Goal: Task Accomplishment & Management: Complete application form

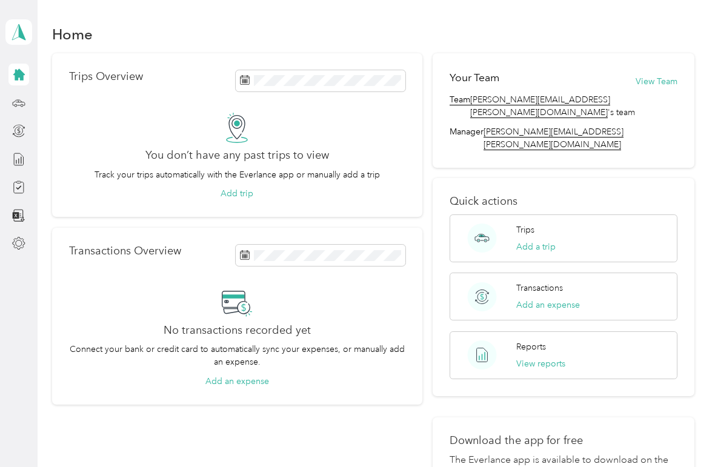
click at [23, 73] on icon at bounding box center [19, 75] width 12 height 12
click at [20, 104] on icon at bounding box center [18, 102] width 13 height 13
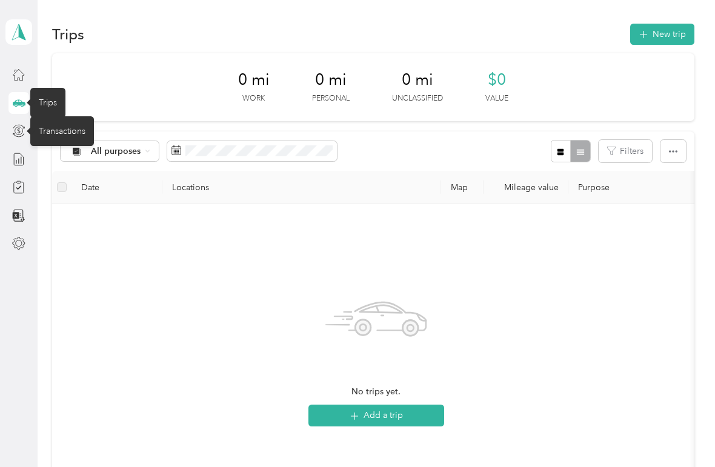
click at [65, 132] on div "Transactions" at bounding box center [62, 131] width 64 height 30
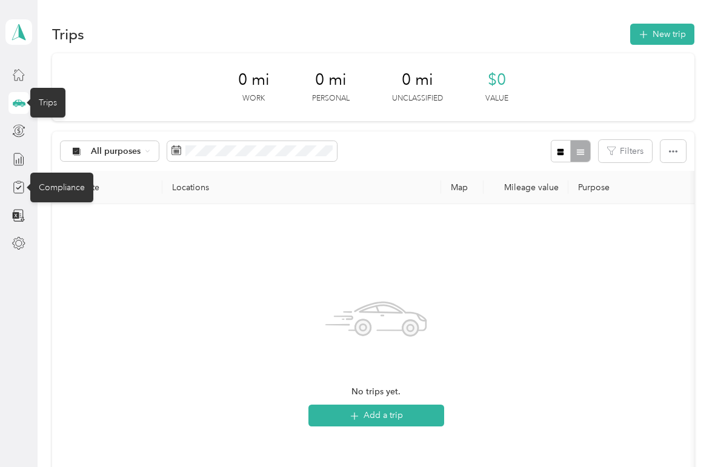
click at [58, 187] on div "Compliance" at bounding box center [61, 188] width 63 height 30
click at [17, 190] on icon at bounding box center [18, 187] width 13 height 13
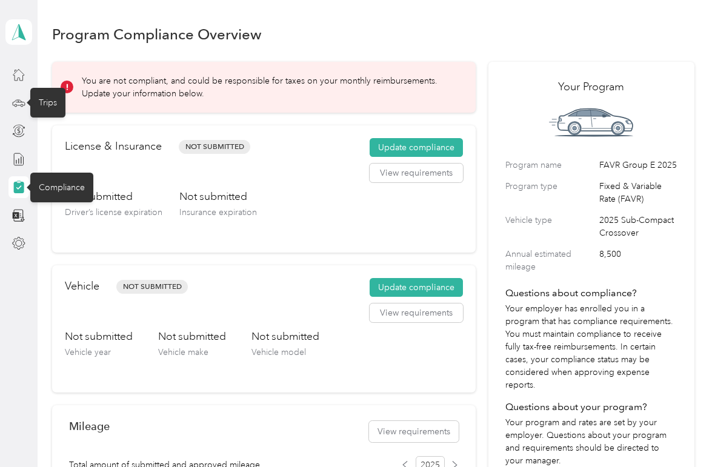
click at [438, 175] on button "View requirements" at bounding box center [416, 173] width 93 height 19
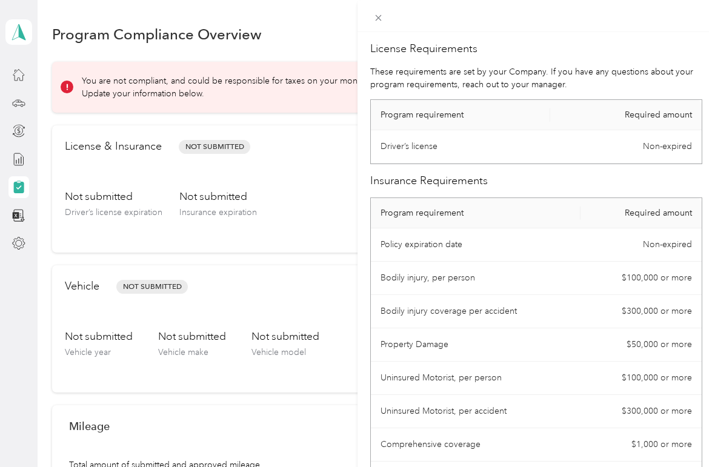
click at [207, 147] on div "License Requirements These requirements are set by your Company. If you have an…" at bounding box center [357, 233] width 715 height 467
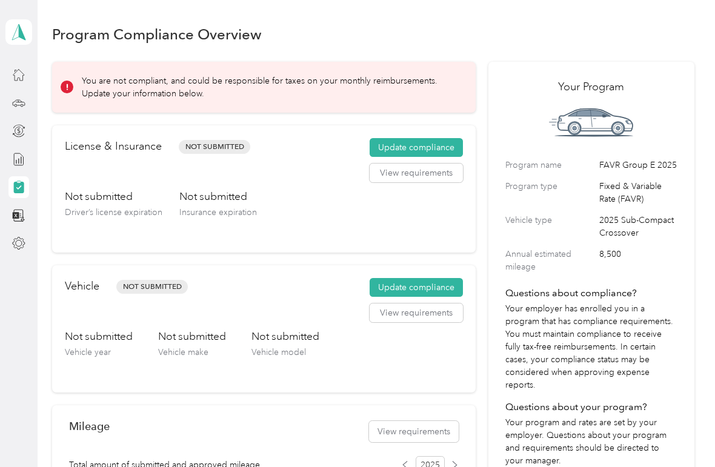
click at [446, 144] on button "Update compliance" at bounding box center [416, 147] width 93 height 19
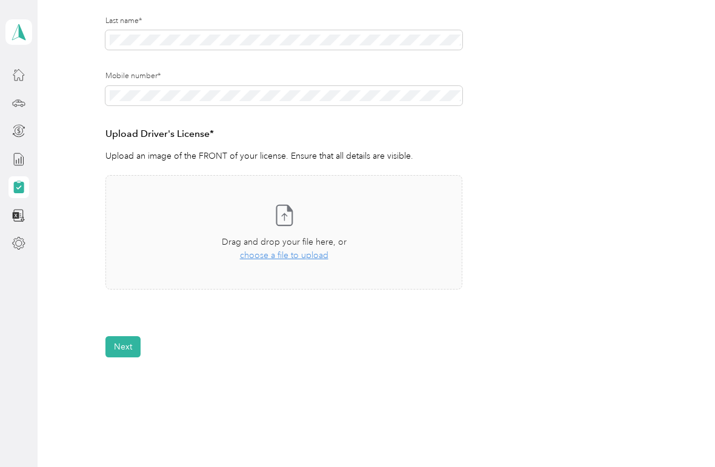
scroll to position [227, 0]
click at [289, 218] on icon at bounding box center [284, 213] width 24 height 24
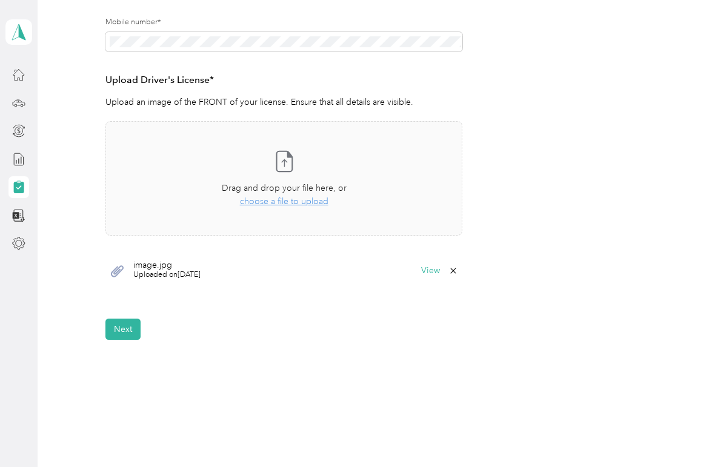
scroll to position [280, 0]
click at [127, 325] on button "Next" at bounding box center [123, 328] width 35 height 21
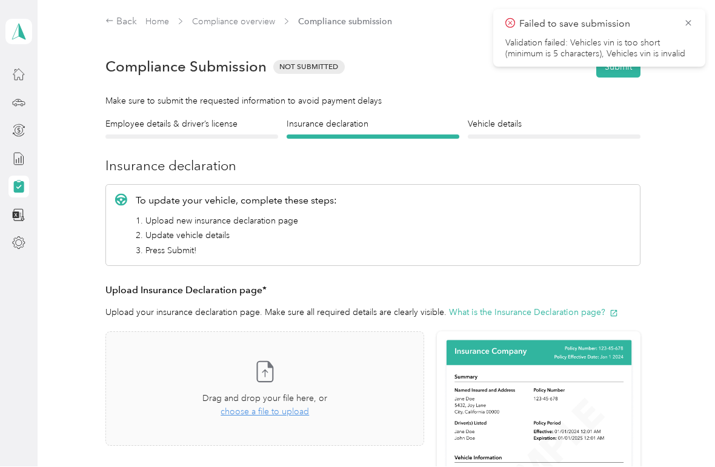
click at [688, 21] on icon at bounding box center [689, 23] width 10 height 11
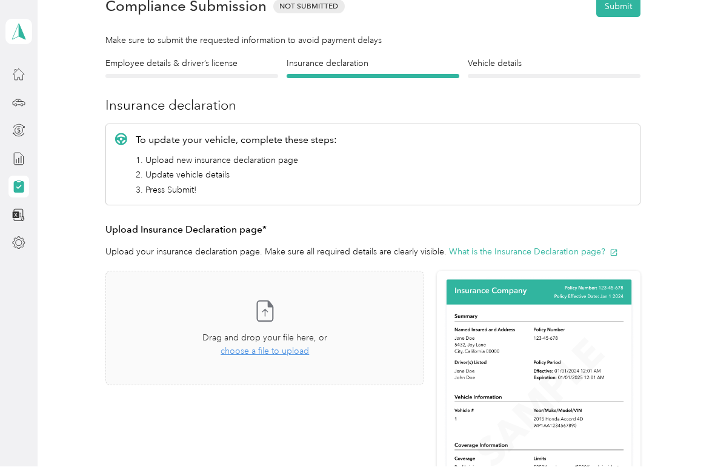
scroll to position [58, 0]
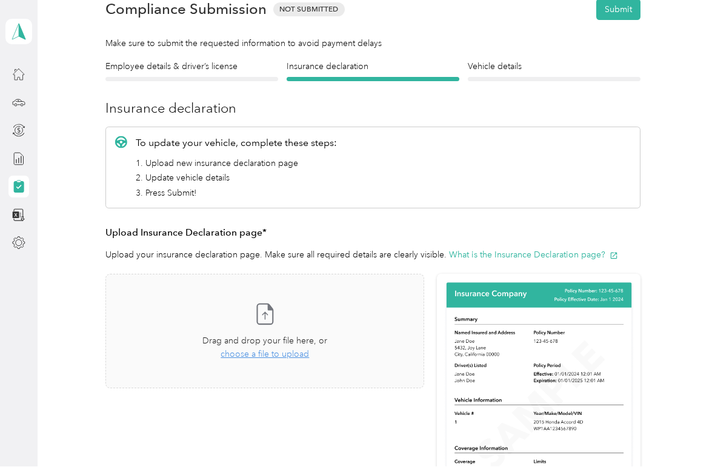
click at [153, 79] on div at bounding box center [192, 80] width 173 height 4
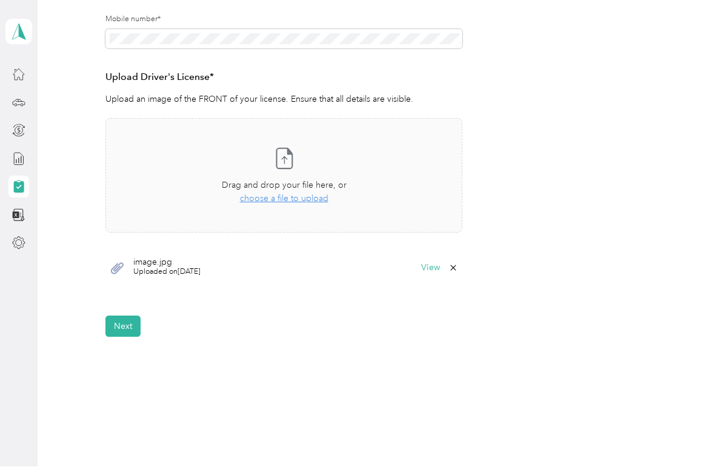
scroll to position [281, 0]
click at [123, 325] on button "Next" at bounding box center [123, 327] width 35 height 21
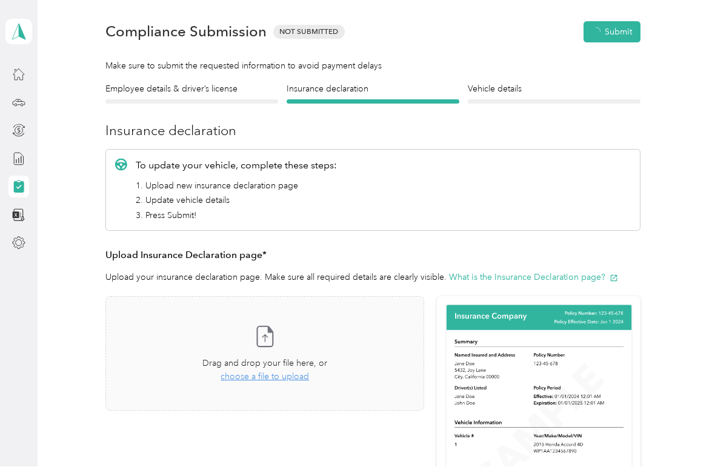
scroll to position [15, 0]
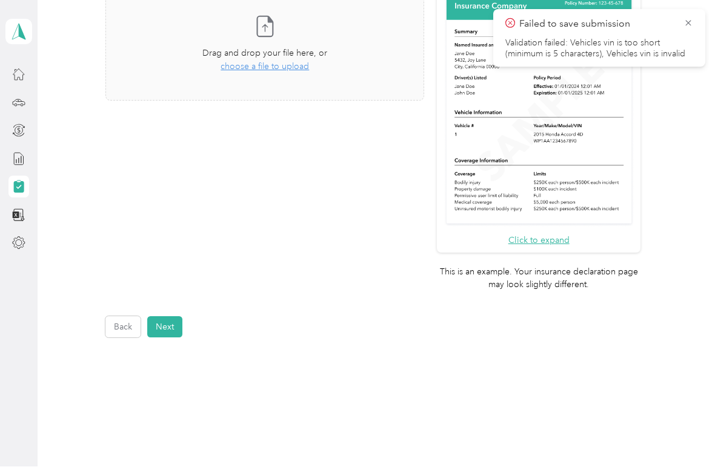
click at [123, 317] on button "Back" at bounding box center [123, 327] width 35 height 21
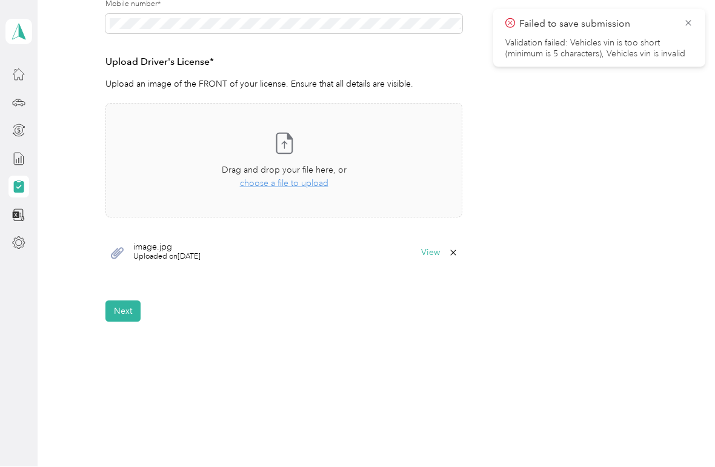
scroll to position [296, 0]
click at [116, 315] on button "Next" at bounding box center [123, 312] width 35 height 21
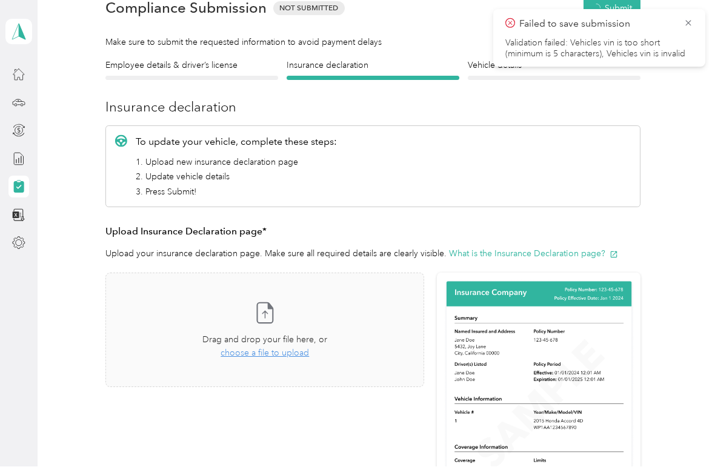
scroll to position [15, 0]
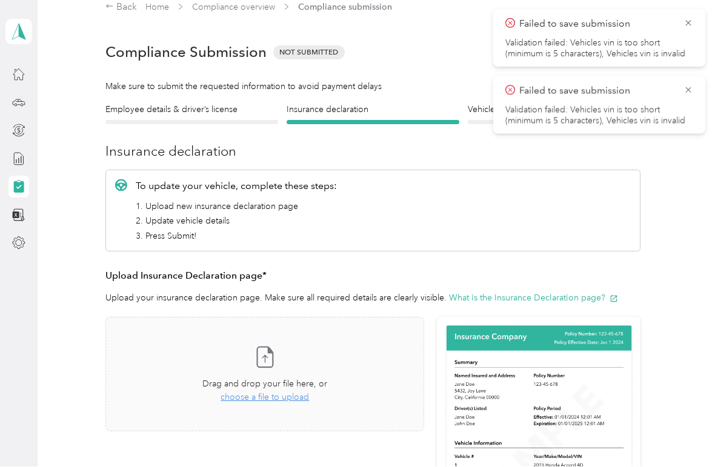
click at [688, 27] on icon at bounding box center [689, 23] width 10 height 11
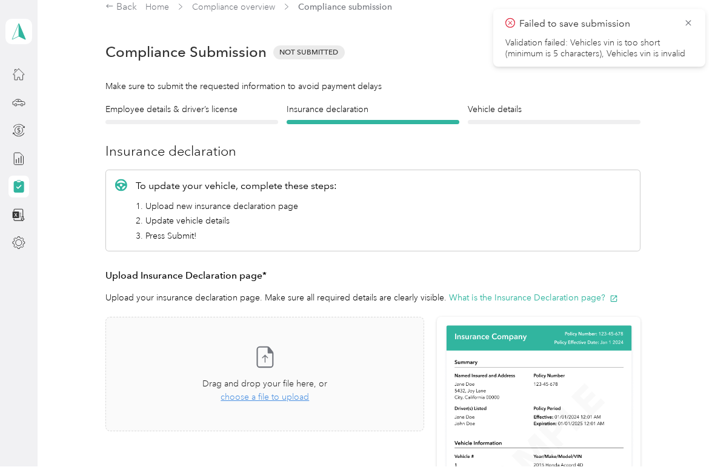
click at [689, 25] on icon at bounding box center [689, 23] width 10 height 11
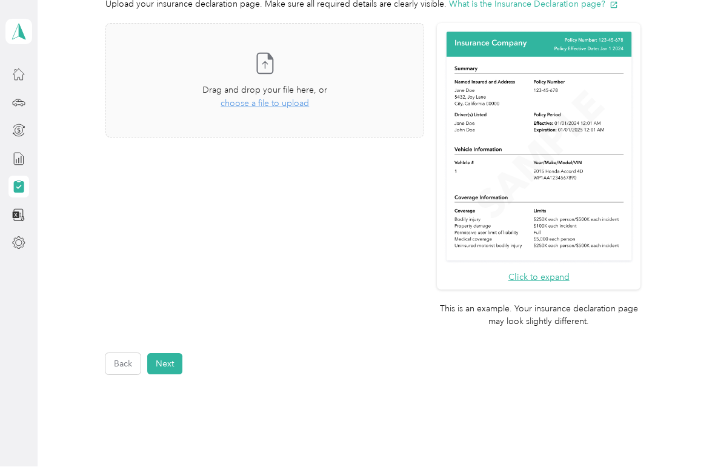
scroll to position [308, 0]
click at [305, 107] on span "choose a file to upload" at bounding box center [265, 104] width 89 height 10
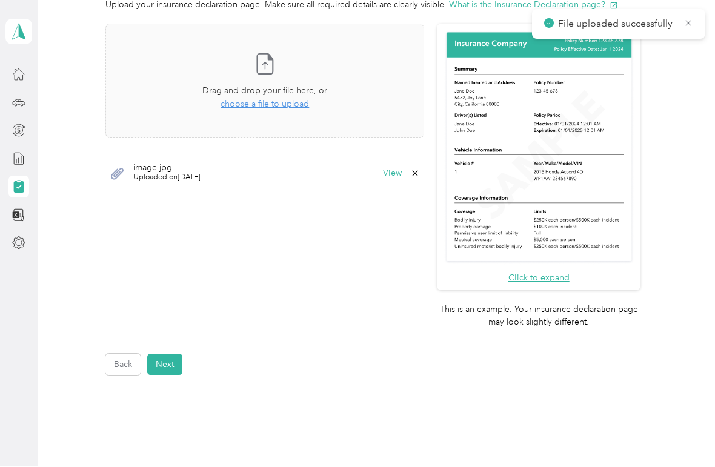
click at [296, 99] on span "choose a file to upload" at bounding box center [265, 104] width 89 height 10
click at [297, 112] on div "Take a photo or choose a photo from your library Drag and drop your file here, …" at bounding box center [265, 82] width 298 height 94
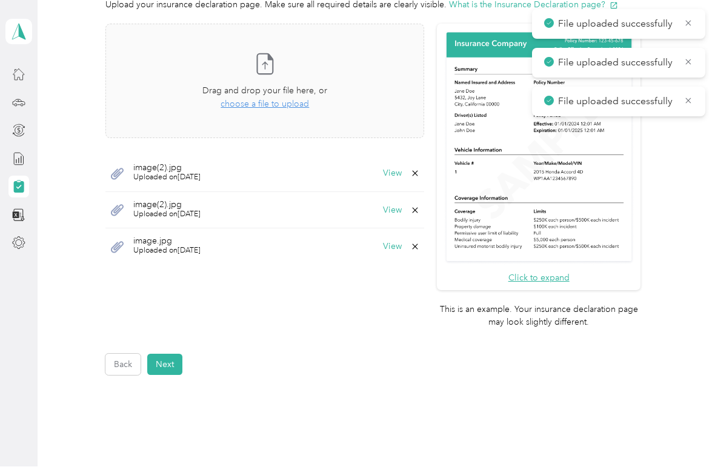
click at [163, 355] on button "Next" at bounding box center [164, 365] width 35 height 21
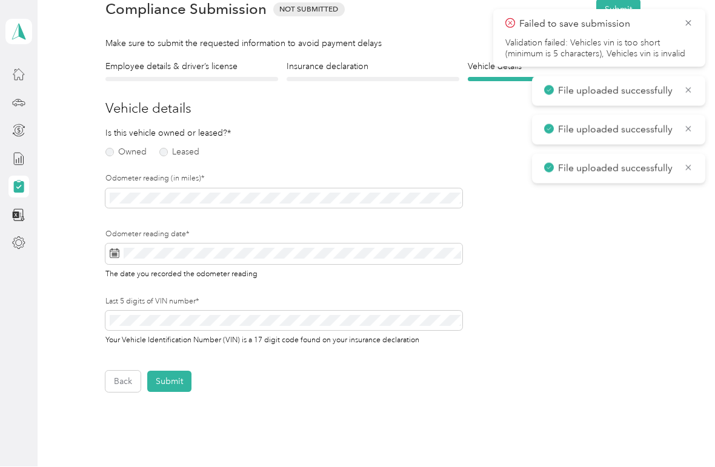
scroll to position [58, 0]
click at [107, 153] on label "Owned" at bounding box center [126, 152] width 41 height 8
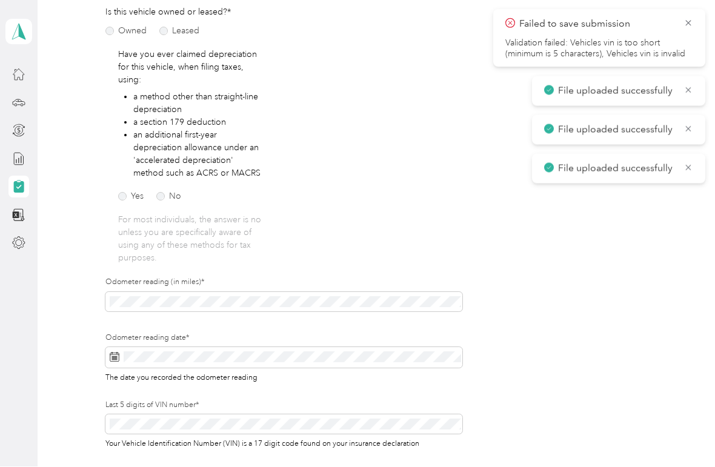
scroll to position [179, 0]
click at [159, 199] on label "No" at bounding box center [168, 196] width 25 height 8
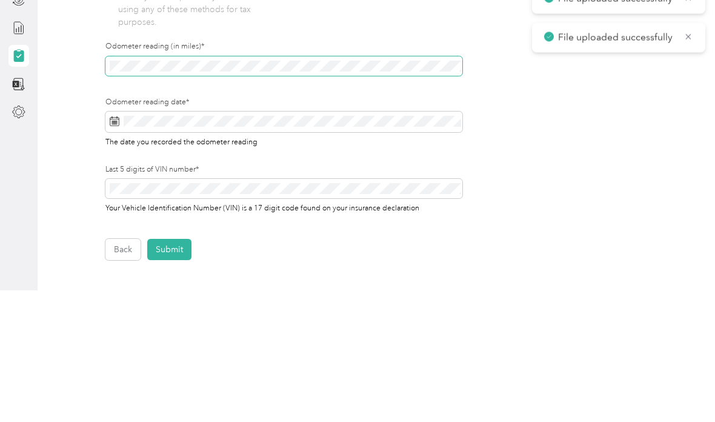
scroll to position [22, 0]
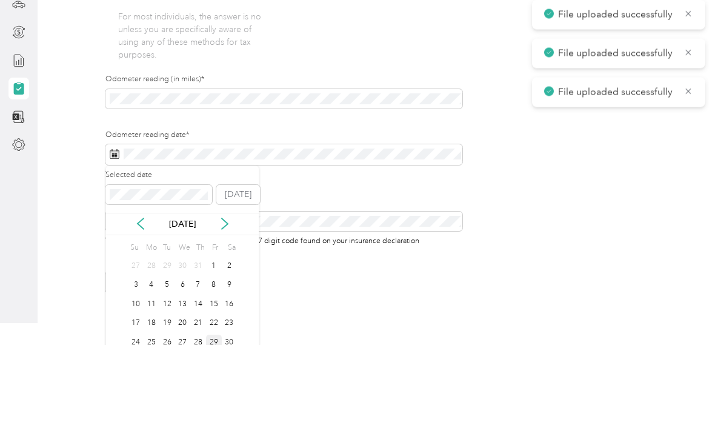
click at [216, 412] on div "29" at bounding box center [214, 419] width 16 height 15
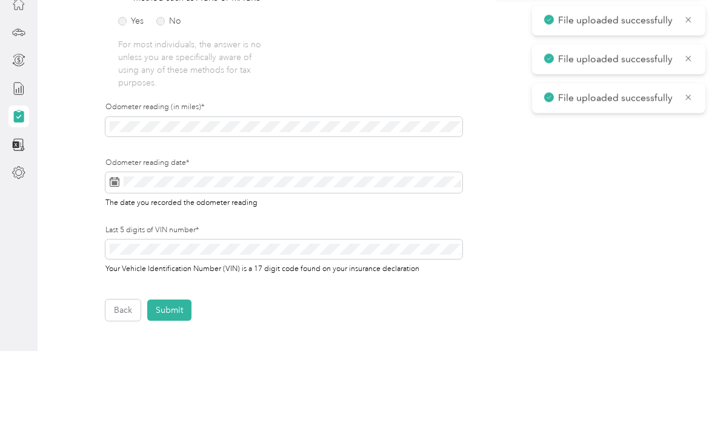
scroll to position [49, 0]
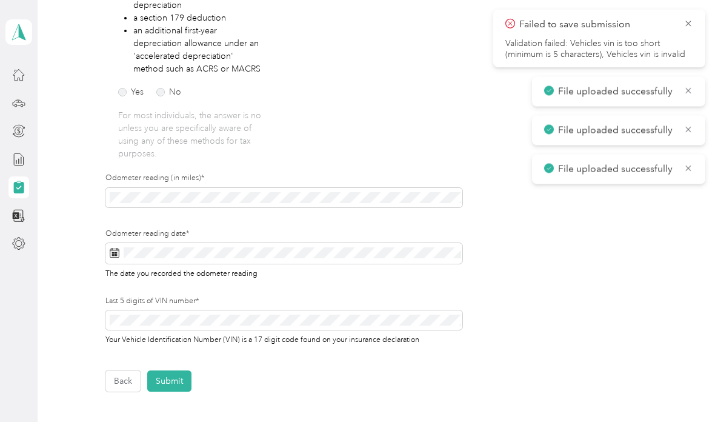
click at [177, 370] on button "Submit" at bounding box center [169, 380] width 44 height 21
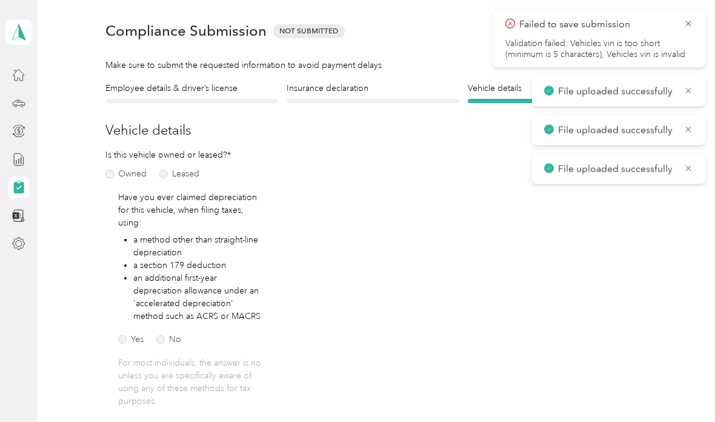
scroll to position [1, 0]
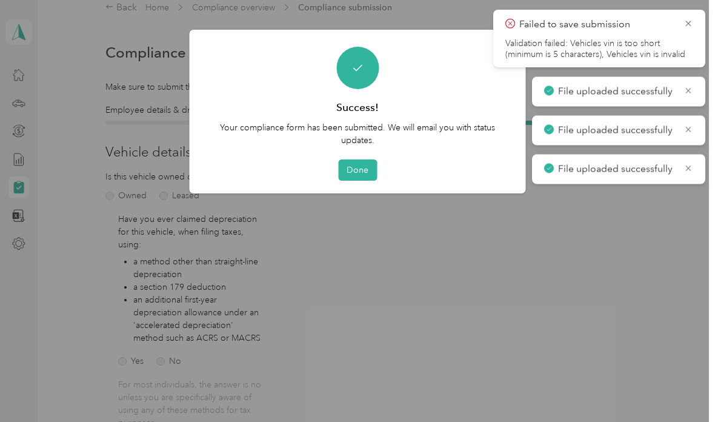
click at [360, 175] on button "Done" at bounding box center [357, 169] width 39 height 21
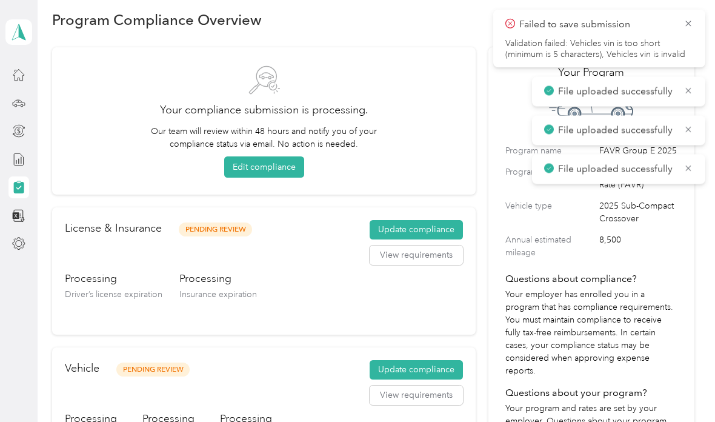
click at [689, 22] on icon at bounding box center [689, 23] width 10 height 11
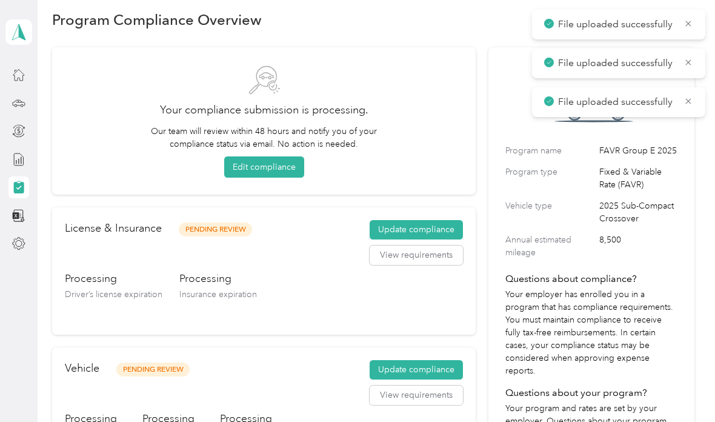
click at [689, 23] on icon at bounding box center [688, 23] width 5 height 5
click at [691, 22] on icon at bounding box center [689, 23] width 10 height 11
click at [688, 24] on icon at bounding box center [689, 23] width 10 height 11
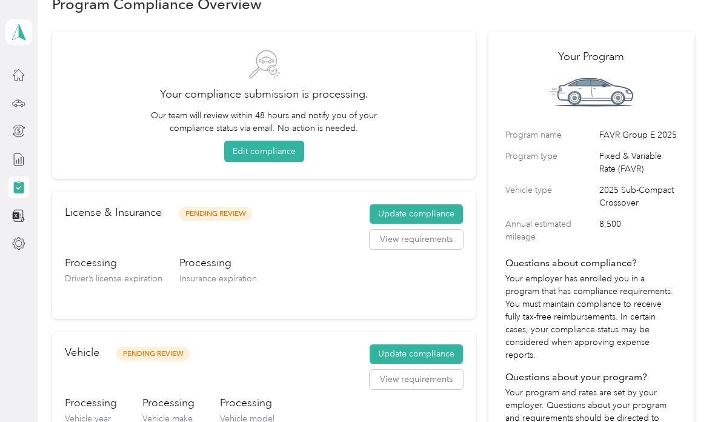
scroll to position [30, 0]
click at [415, 242] on button "View requirements" at bounding box center [416, 239] width 93 height 19
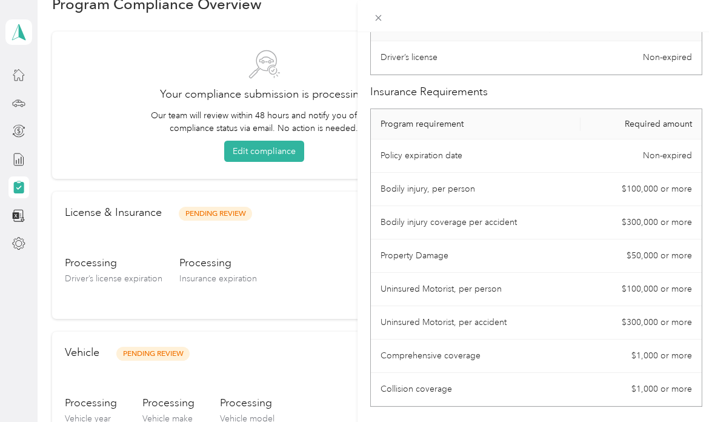
scroll to position [88, 0]
click at [376, 29] on div "Close" at bounding box center [379, 35] width 30 height 21
click at [375, 25] on div "Close" at bounding box center [379, 35] width 30 height 21
click at [380, 41] on div "Close" at bounding box center [379, 35] width 30 height 21
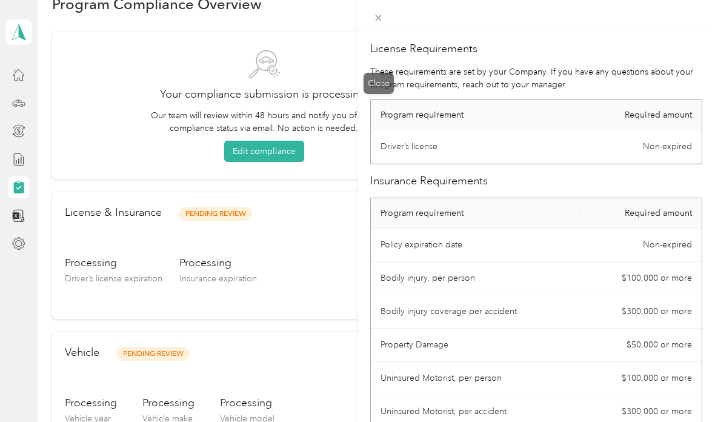
scroll to position [0, 0]
click at [379, 73] on div "Close" at bounding box center [379, 83] width 30 height 21
click at [384, 15] on icon at bounding box center [379, 18] width 10 height 10
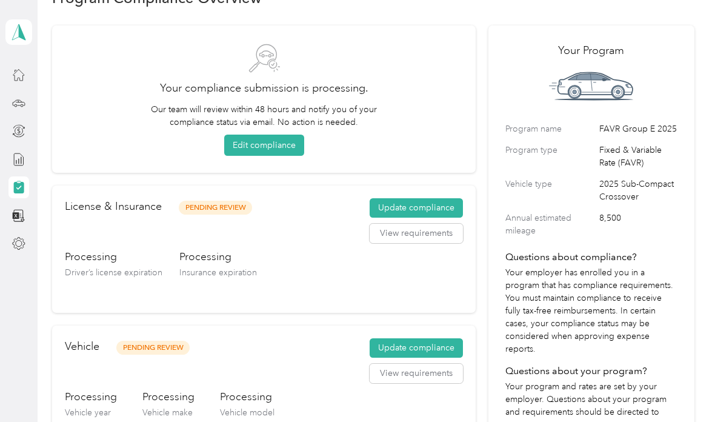
scroll to position [36, 0]
click at [14, 237] on icon at bounding box center [18, 243] width 13 height 13
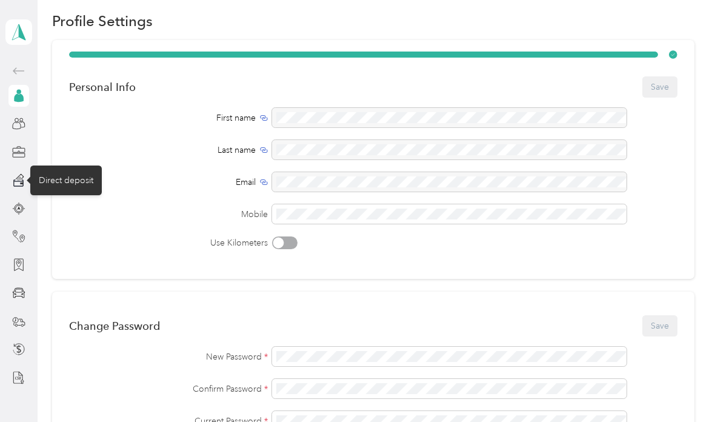
click at [59, 166] on div "Direct deposit" at bounding box center [66, 181] width 72 height 30
click at [64, 166] on div "Direct deposit" at bounding box center [66, 181] width 72 height 30
click at [17, 173] on icon at bounding box center [18, 179] width 13 height 13
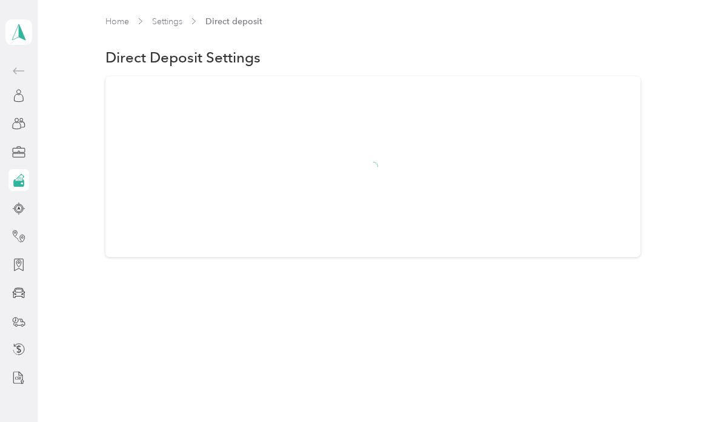
click at [24, 173] on icon at bounding box center [18, 179] width 13 height 13
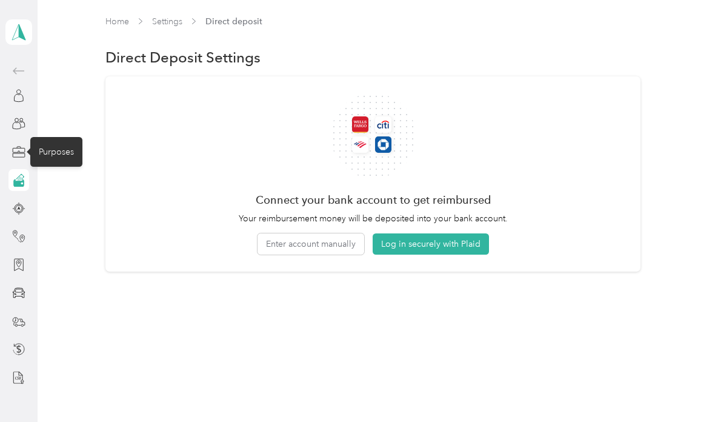
click at [21, 156] on icon at bounding box center [18, 152] width 13 height 13
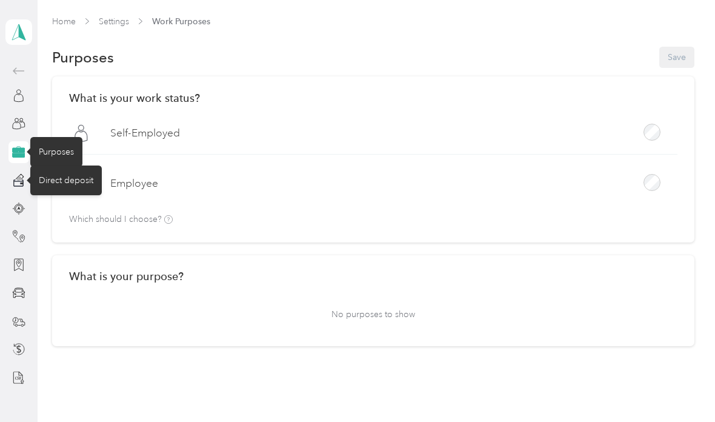
click at [21, 184] on icon at bounding box center [18, 183] width 11 height 8
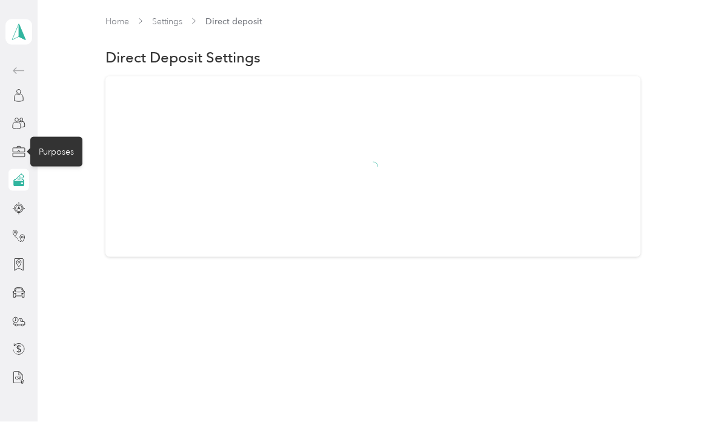
scroll to position [4, 0]
click at [17, 181] on icon at bounding box center [19, 182] width 10 height 7
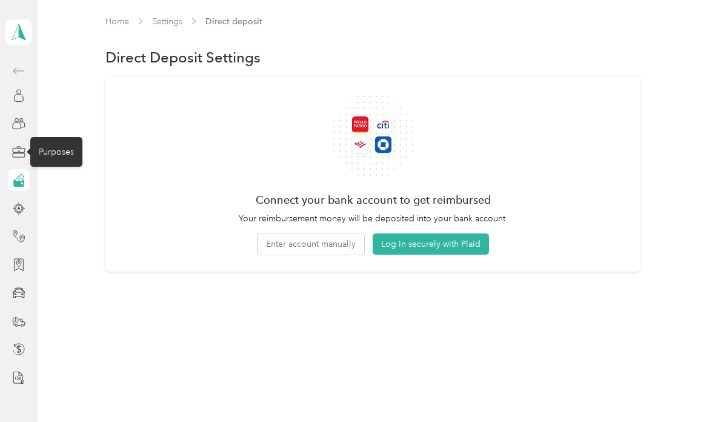
click at [330, 245] on button "Enter account manually" at bounding box center [311, 243] width 107 height 21
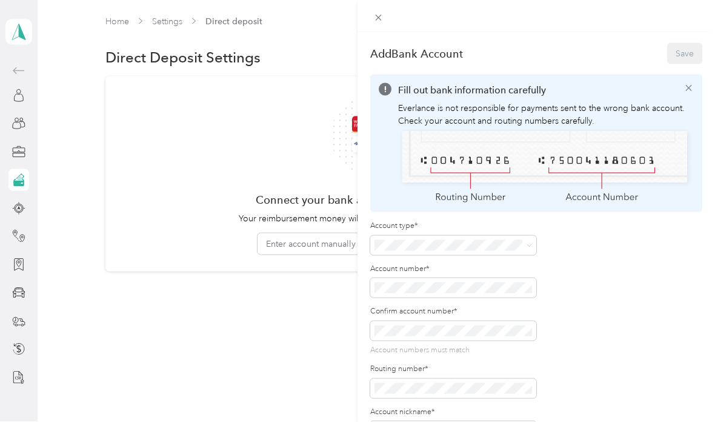
scroll to position [41, 0]
click at [413, 301] on span "Checking" at bounding box center [397, 306] width 36 height 10
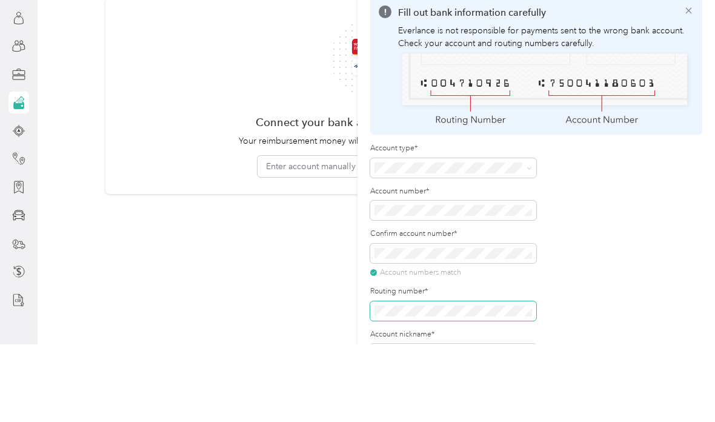
scroll to position [0, 0]
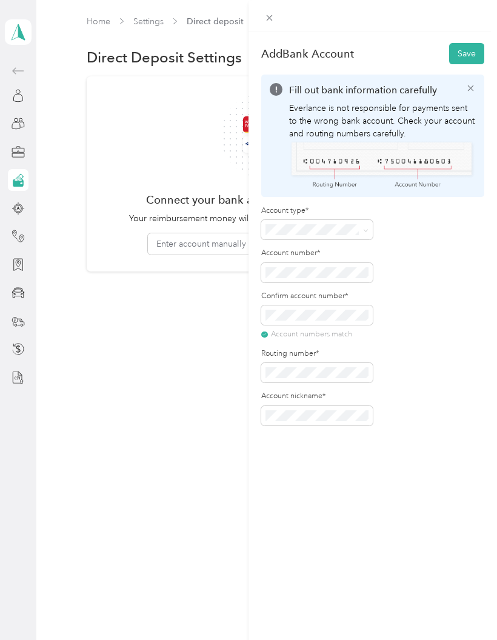
click at [467, 57] on button "Save" at bounding box center [466, 53] width 35 height 21
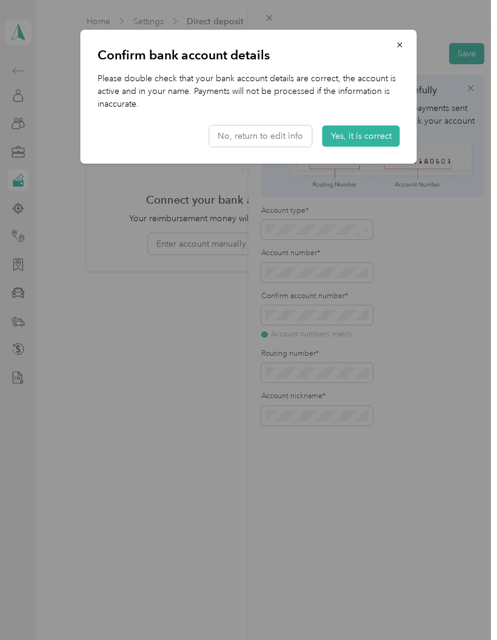
click at [364, 139] on button "Yes, it is correct" at bounding box center [362, 136] width 78 height 21
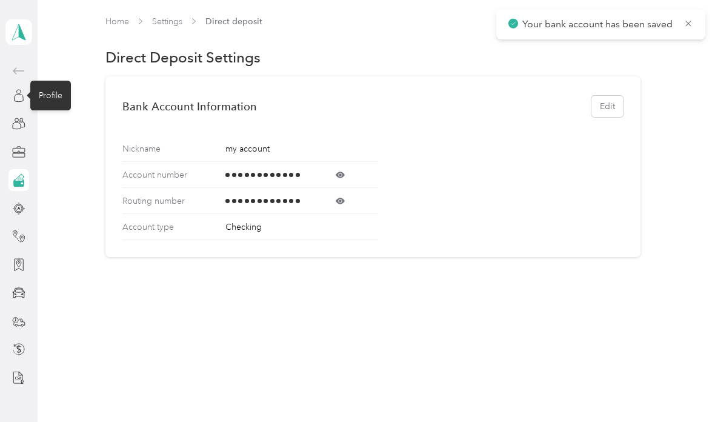
click at [24, 99] on icon at bounding box center [18, 95] width 13 height 13
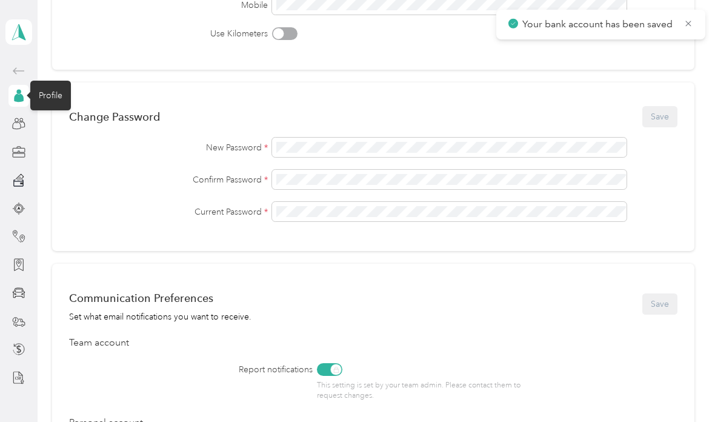
scroll to position [240, 0]
